Goal: Check status: Check status

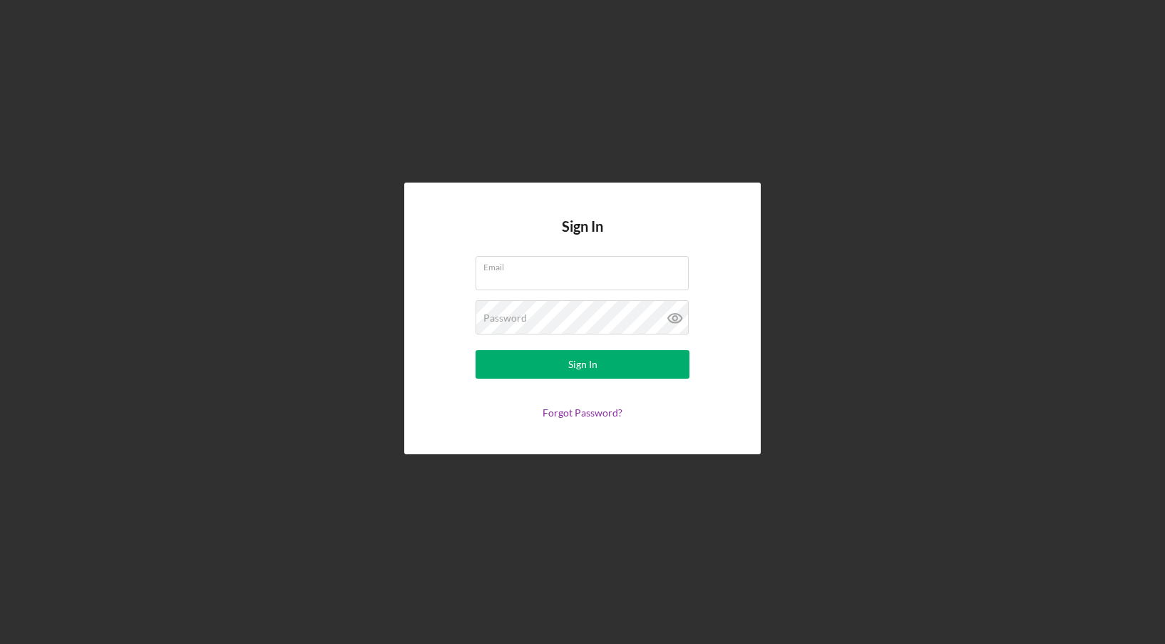
type input "[EMAIL_ADDRESS][DOMAIN_NAME]"
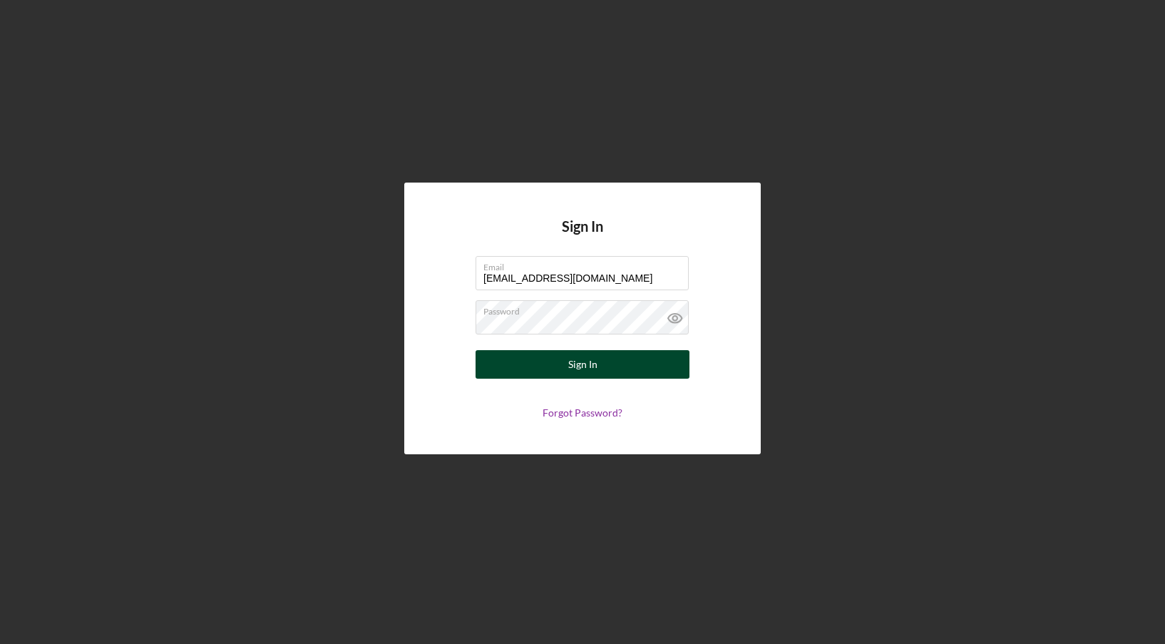
click at [554, 372] on button "Sign In" at bounding box center [582, 364] width 214 height 29
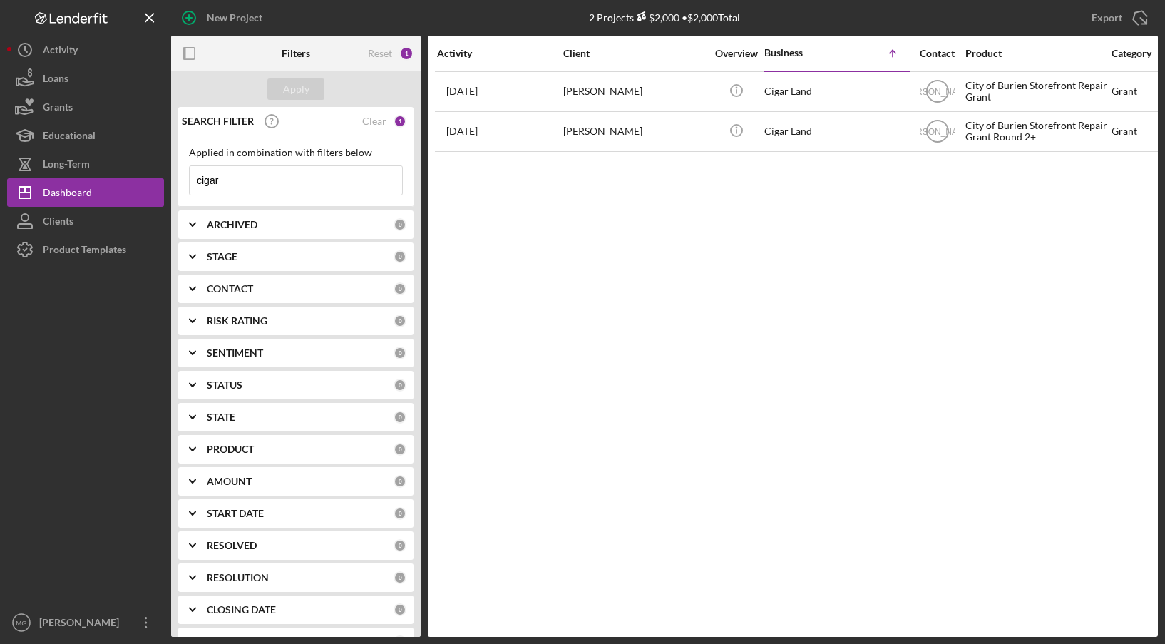
click at [246, 180] on input "cigar" at bounding box center [296, 180] width 212 height 29
drag, startPoint x: 234, startPoint y: 180, endPoint x: 190, endPoint y: 182, distance: 44.2
click at [190, 182] on input "cigar" at bounding box center [296, 180] width 212 height 29
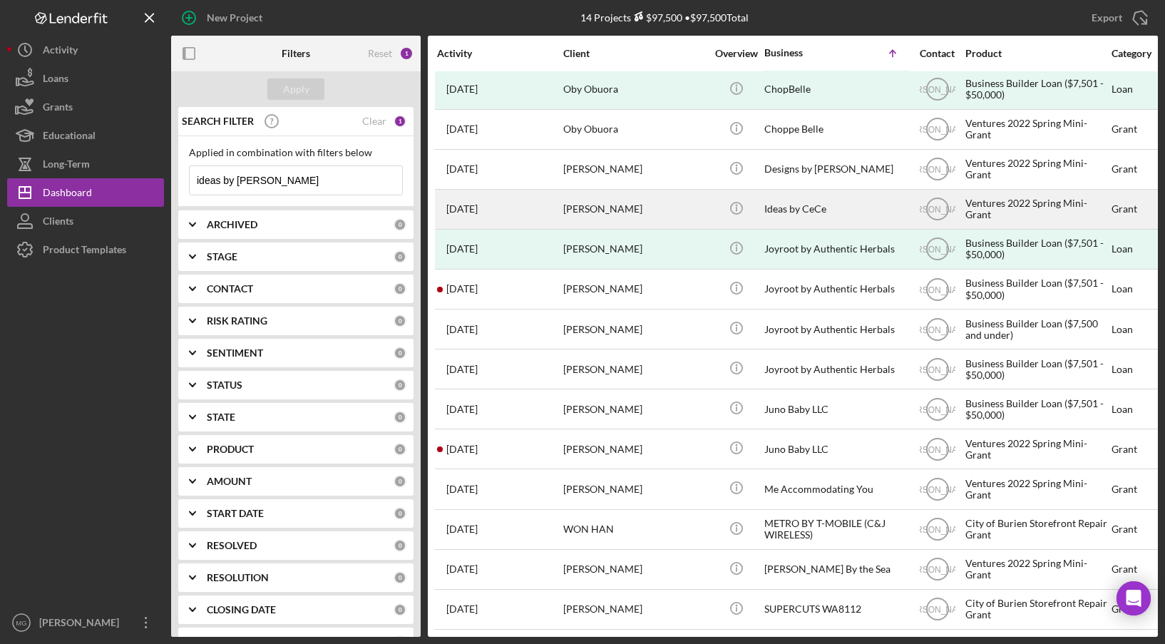
scroll to position [13, 0]
type input "ideas by [PERSON_NAME]"
click at [814, 200] on div "Ideas by CeCe" at bounding box center [835, 209] width 143 height 38
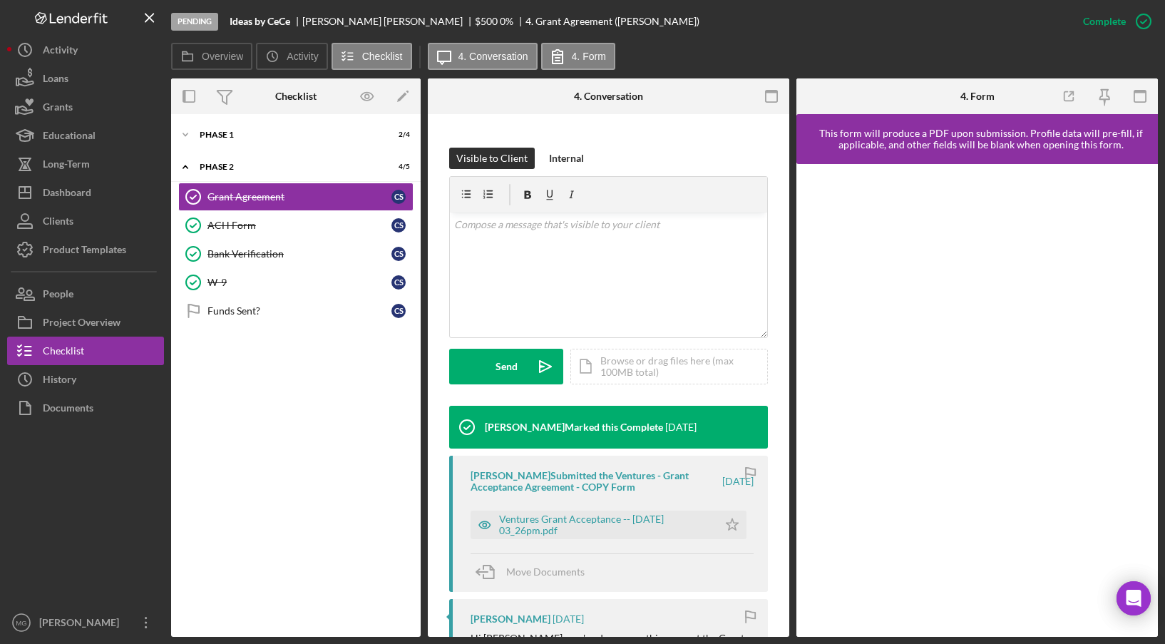
scroll to position [214, 0]
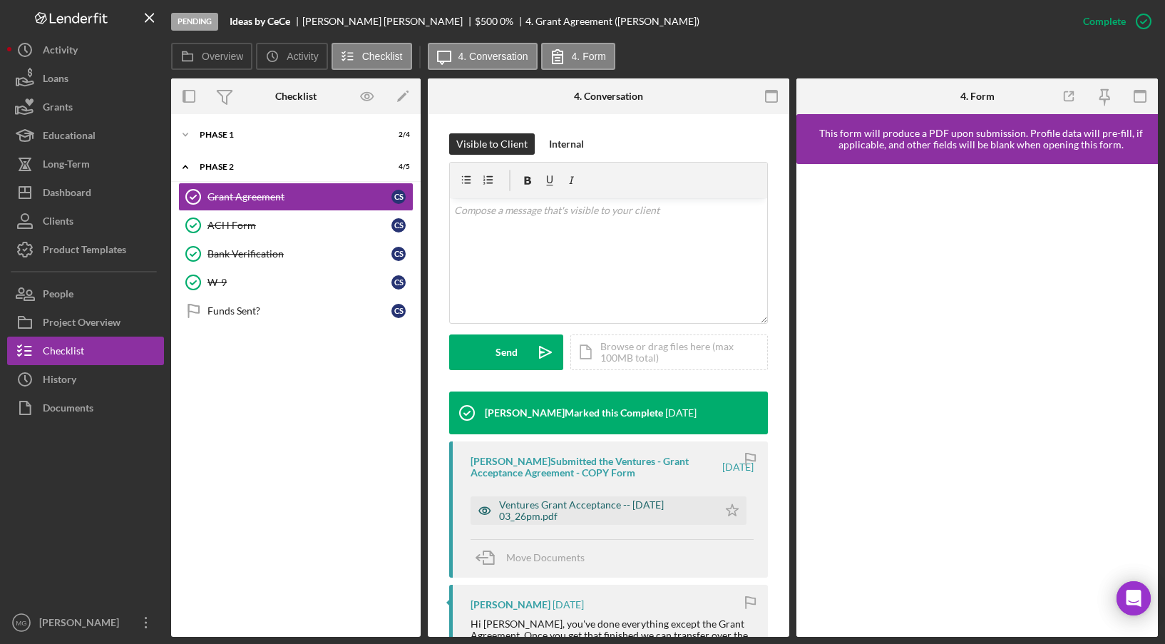
click at [617, 515] on div "Ventures Grant Acceptance -- [DATE] 03_26pm.pdf" at bounding box center [605, 510] width 212 height 23
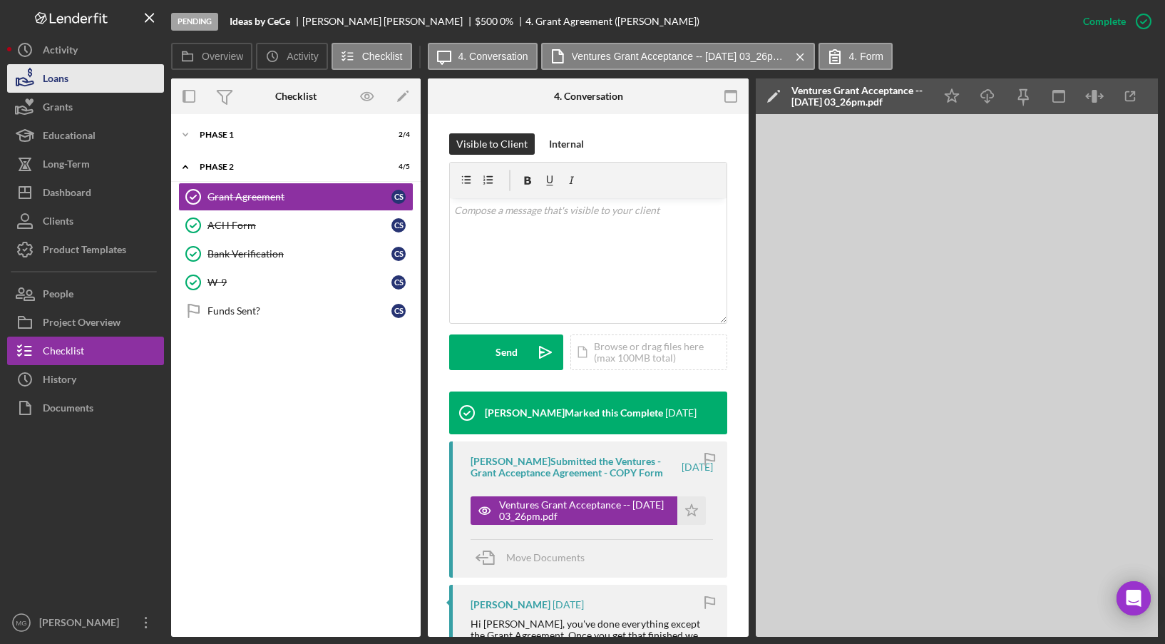
click at [52, 81] on div "Loans" at bounding box center [56, 80] width 26 height 32
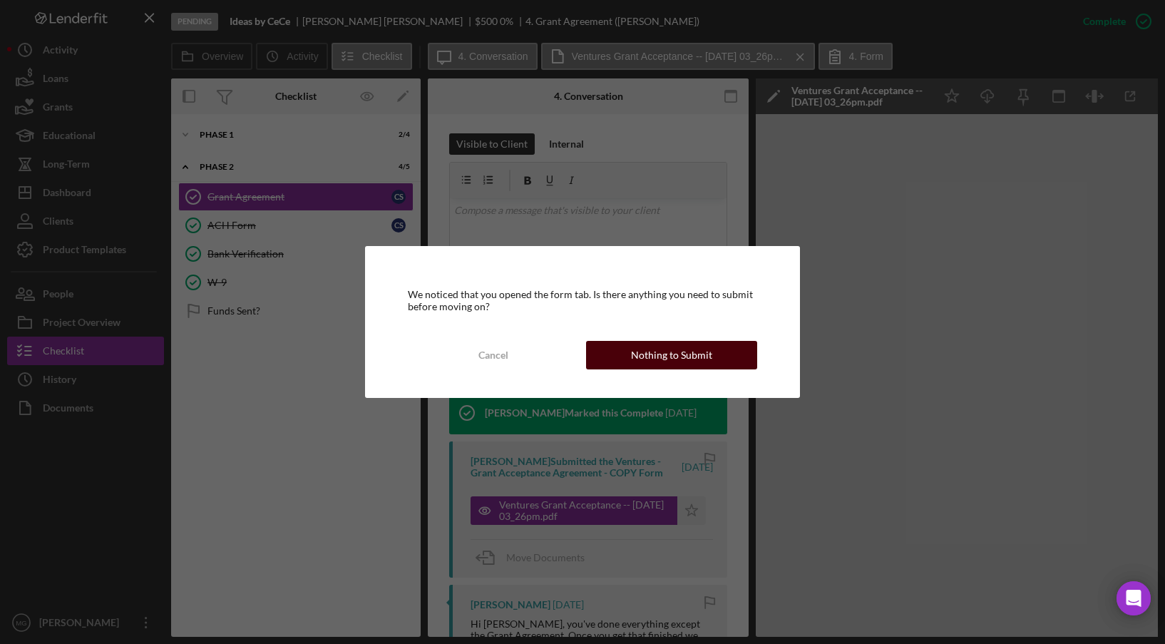
click at [698, 362] on div "Nothing to Submit" at bounding box center [671, 355] width 81 height 29
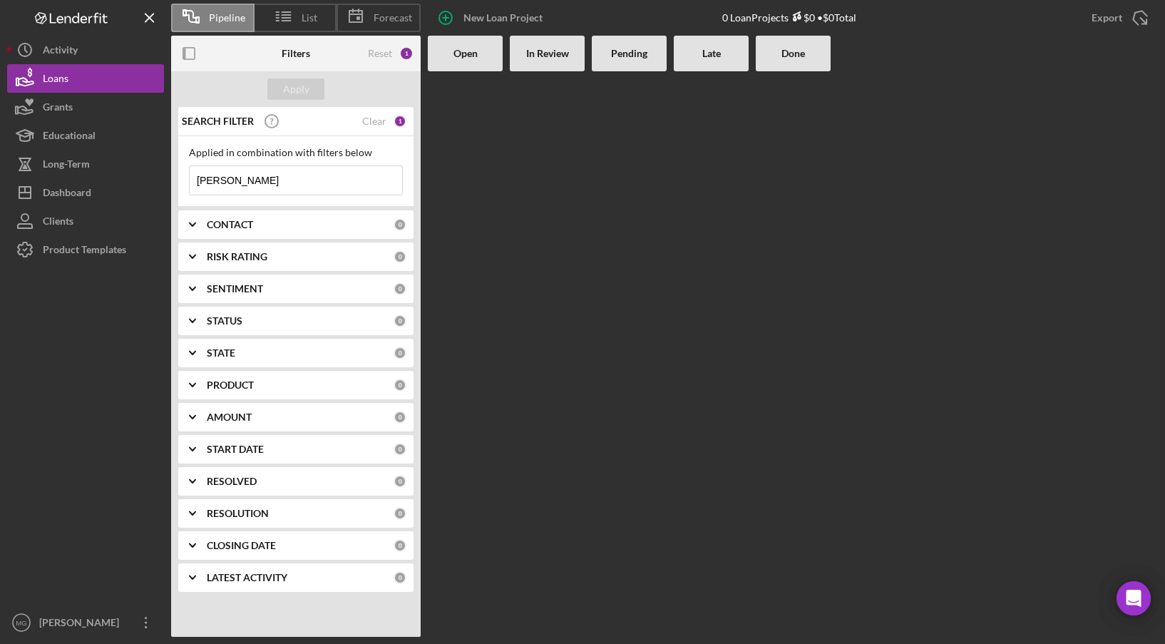
click at [239, 173] on input "[PERSON_NAME]" at bounding box center [296, 180] width 212 height 29
drag, startPoint x: 237, startPoint y: 177, endPoint x: 195, endPoint y: 179, distance: 42.1
click at [195, 179] on input "[PERSON_NAME]" at bounding box center [296, 180] width 212 height 29
type input "ideas by [PERSON_NAME]"
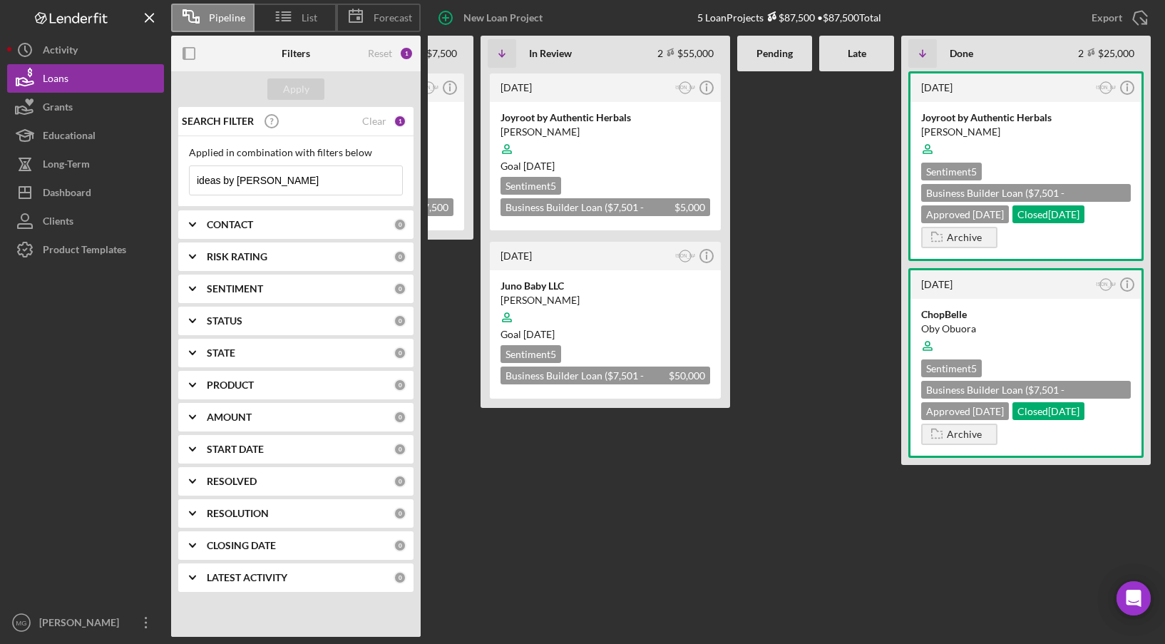
scroll to position [0, 5]
